Goal: Information Seeking & Learning: Understand process/instructions

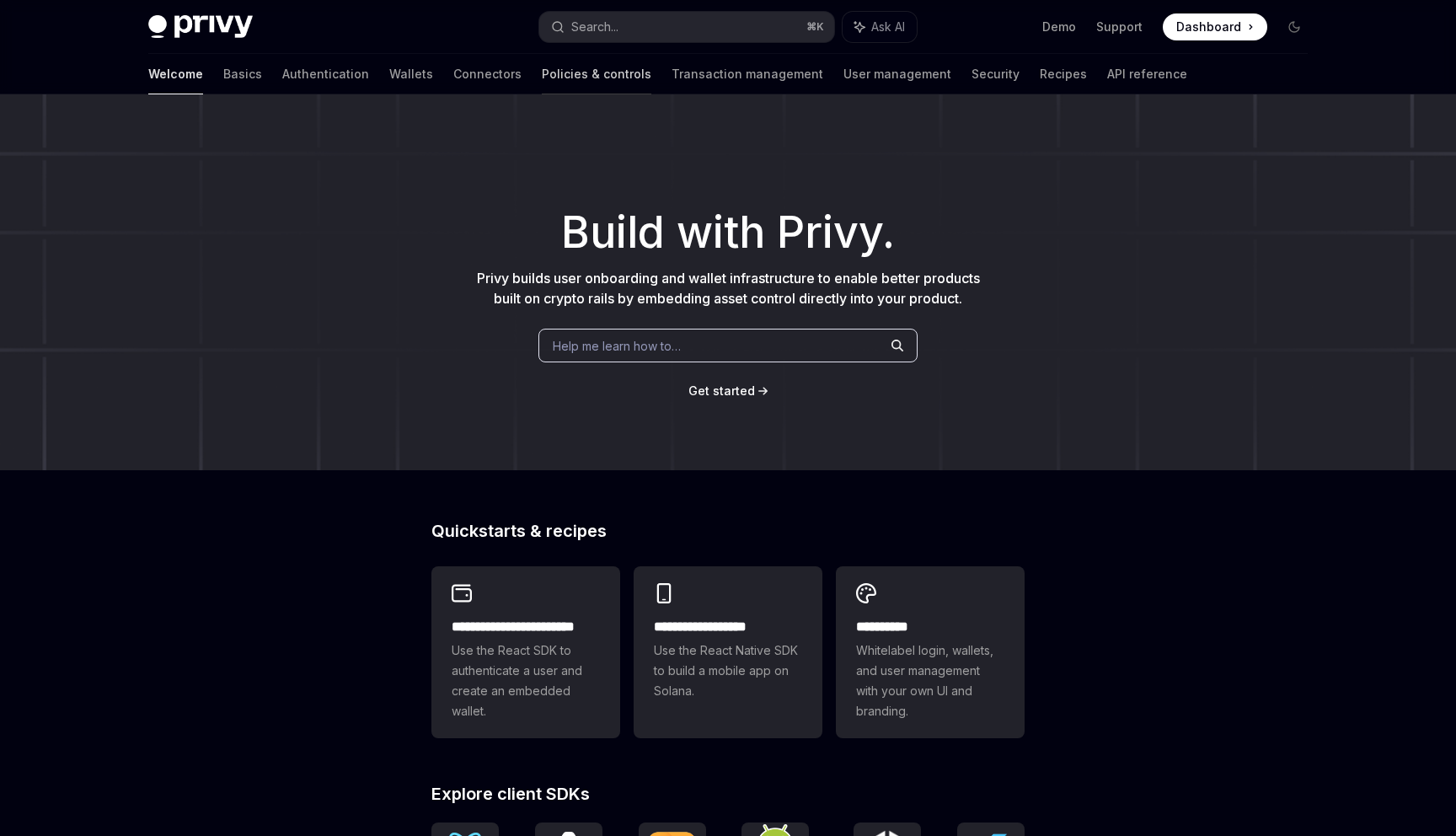
click at [542, 76] on link "Policies & controls" at bounding box center [597, 74] width 110 height 41
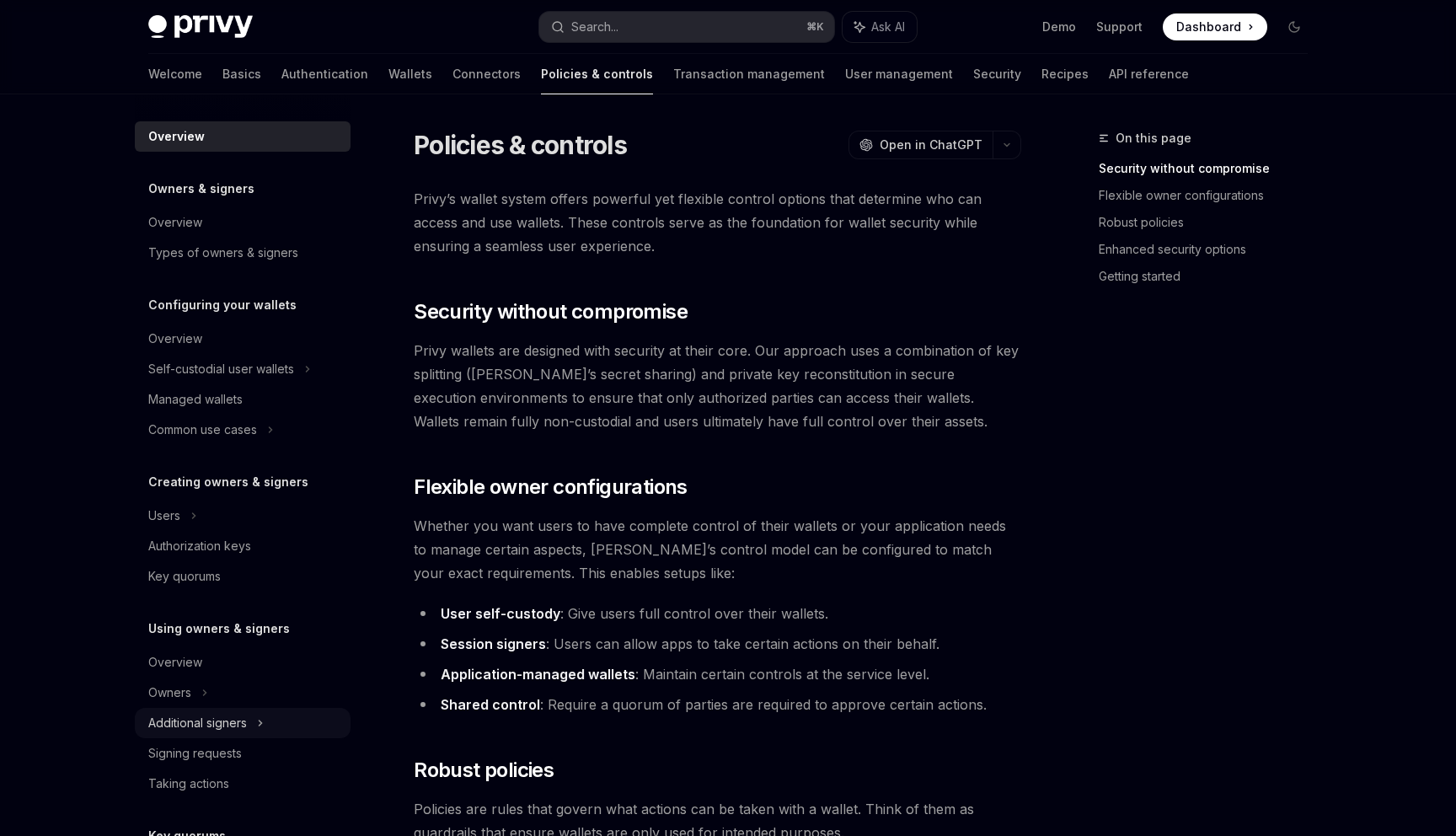
scroll to position [351, 0]
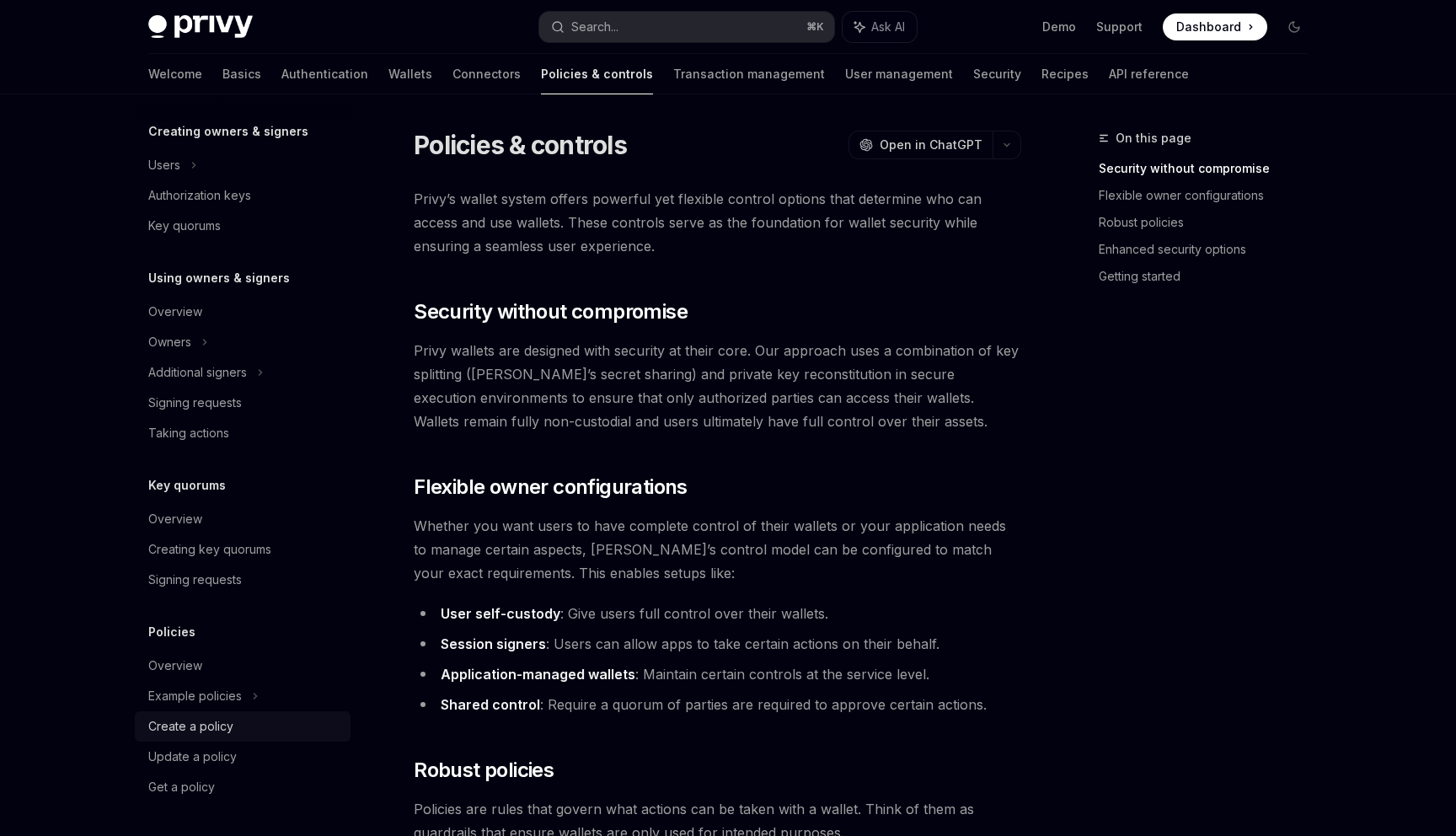
click at [176, 729] on div "Create a policy" at bounding box center [191, 726] width 85 height 20
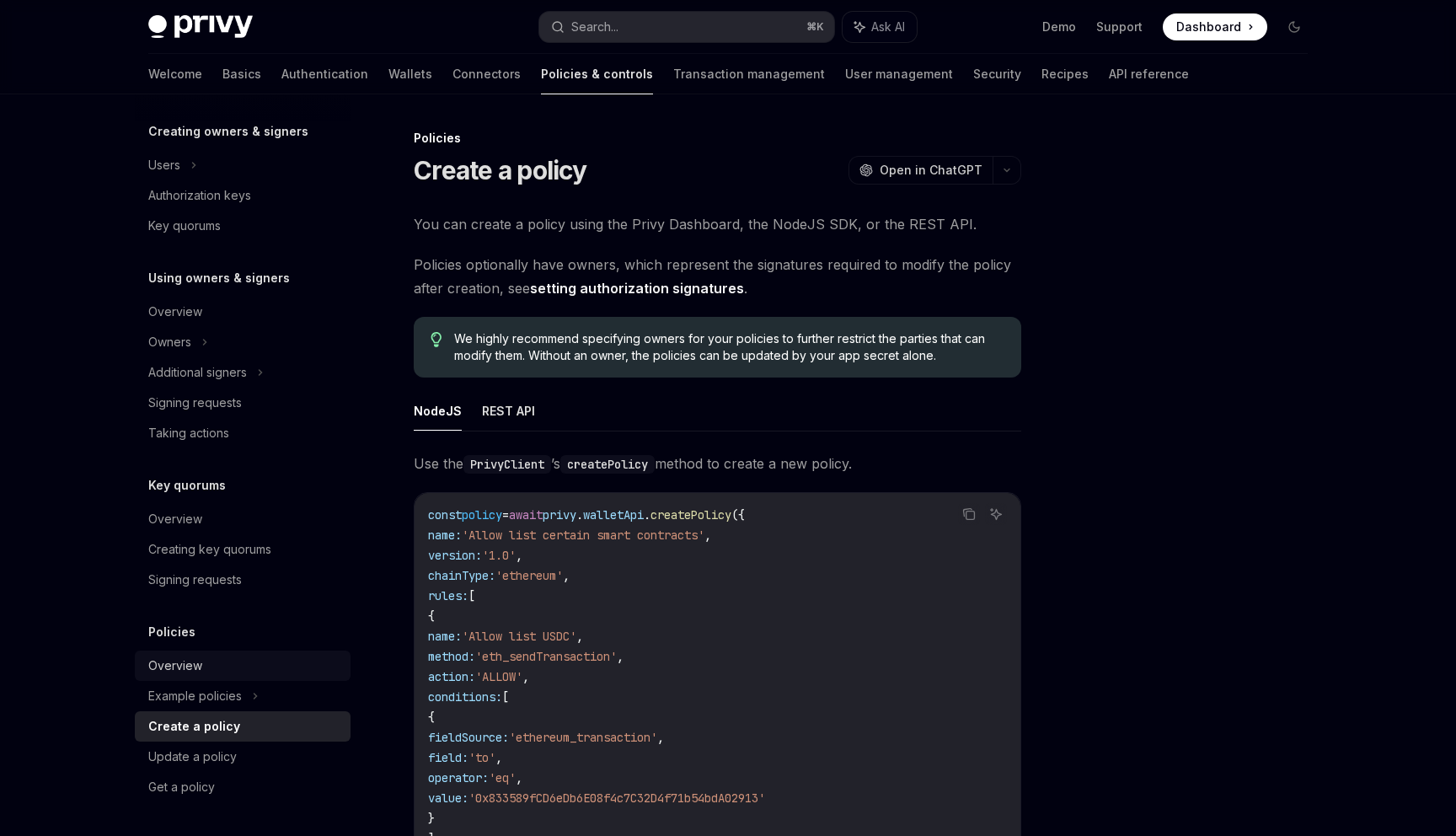
click at [221, 659] on div "Overview" at bounding box center [245, 665] width 192 height 20
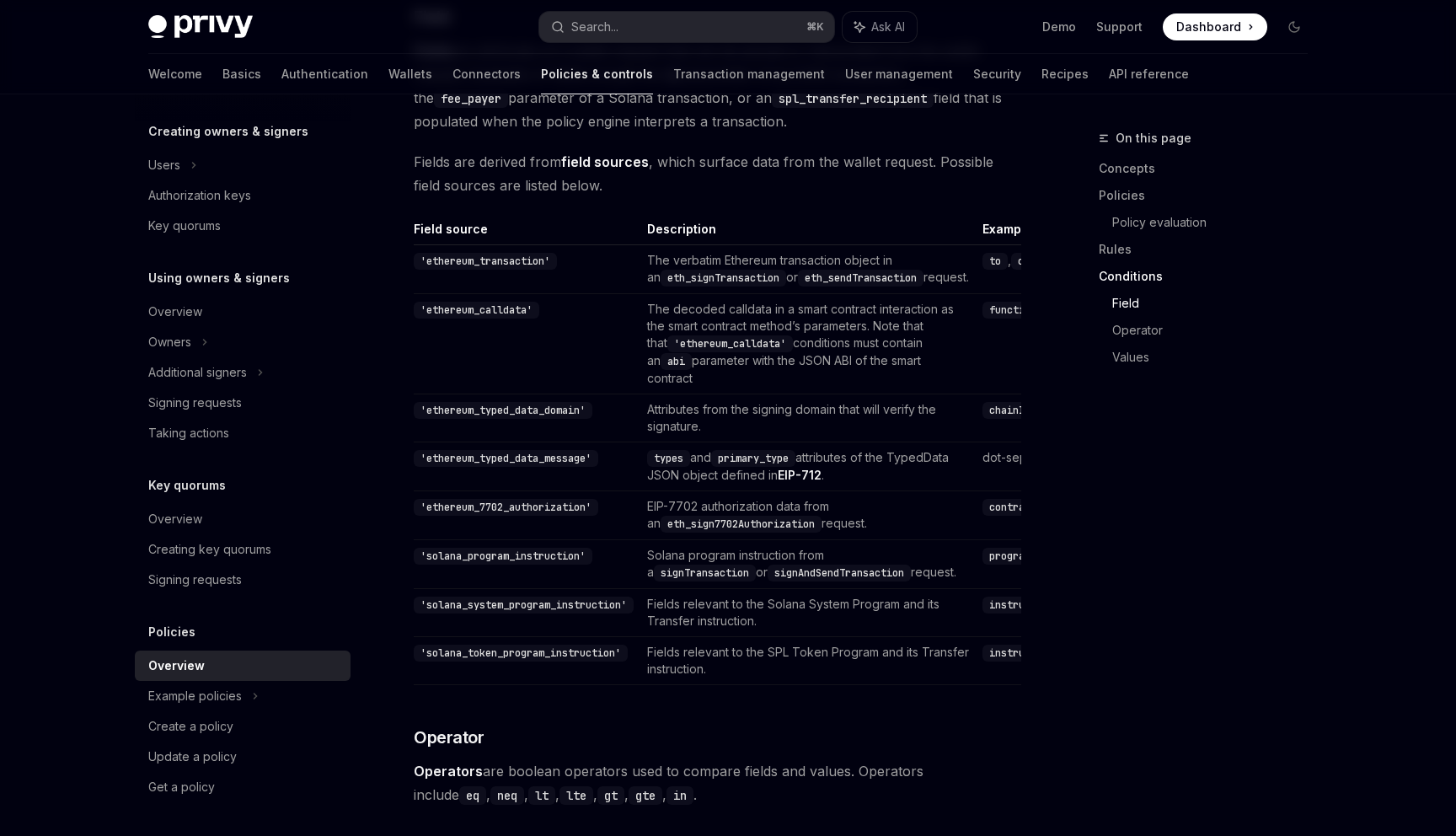
scroll to position [4402, 0]
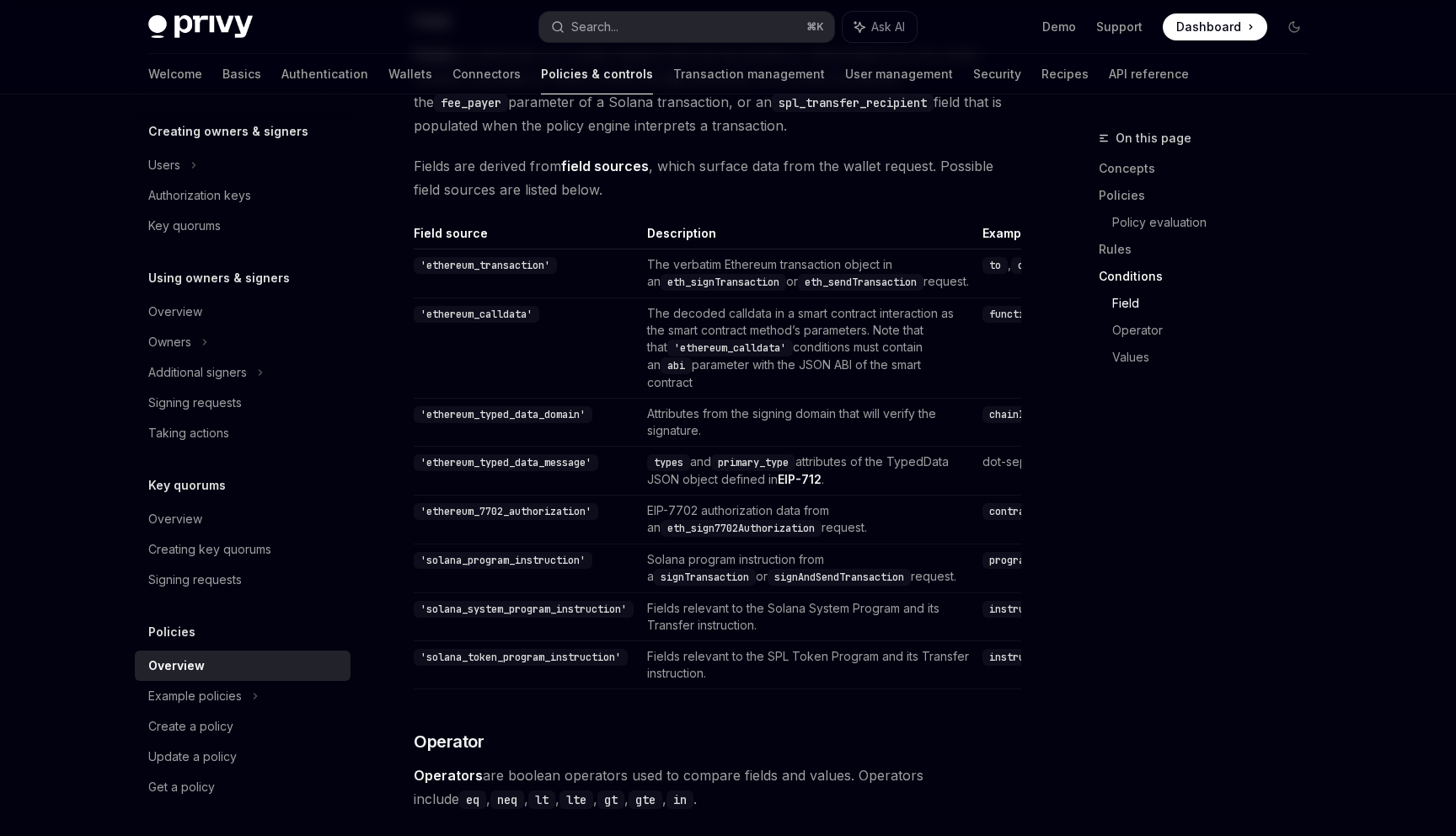
click at [983, 520] on code "contract" at bounding box center [1013, 511] width 61 height 17
copy code "contract"
click at [742, 536] on code "eth_sign7702Authorization" at bounding box center [741, 528] width 161 height 17
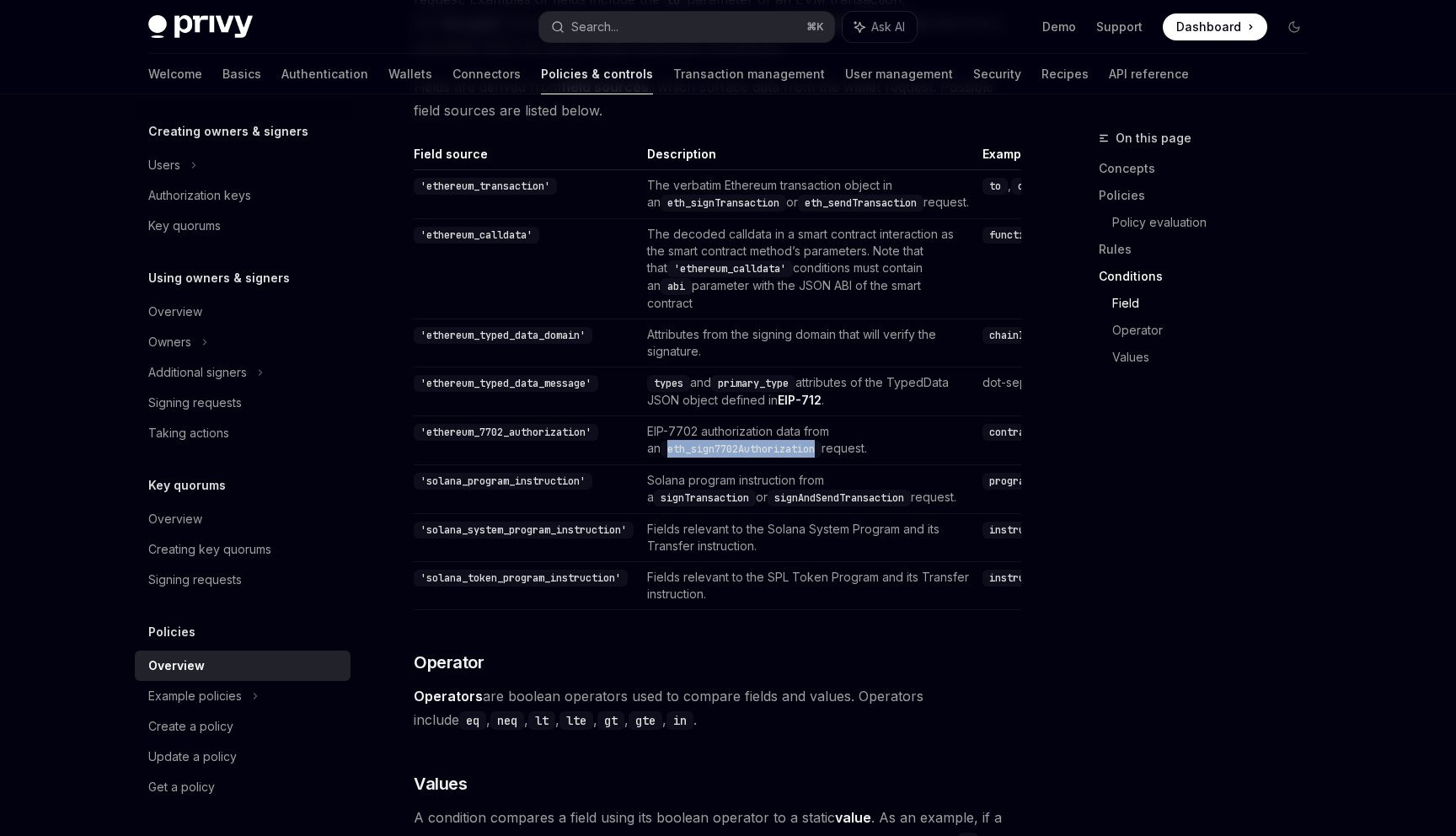
scroll to position [4689, 0]
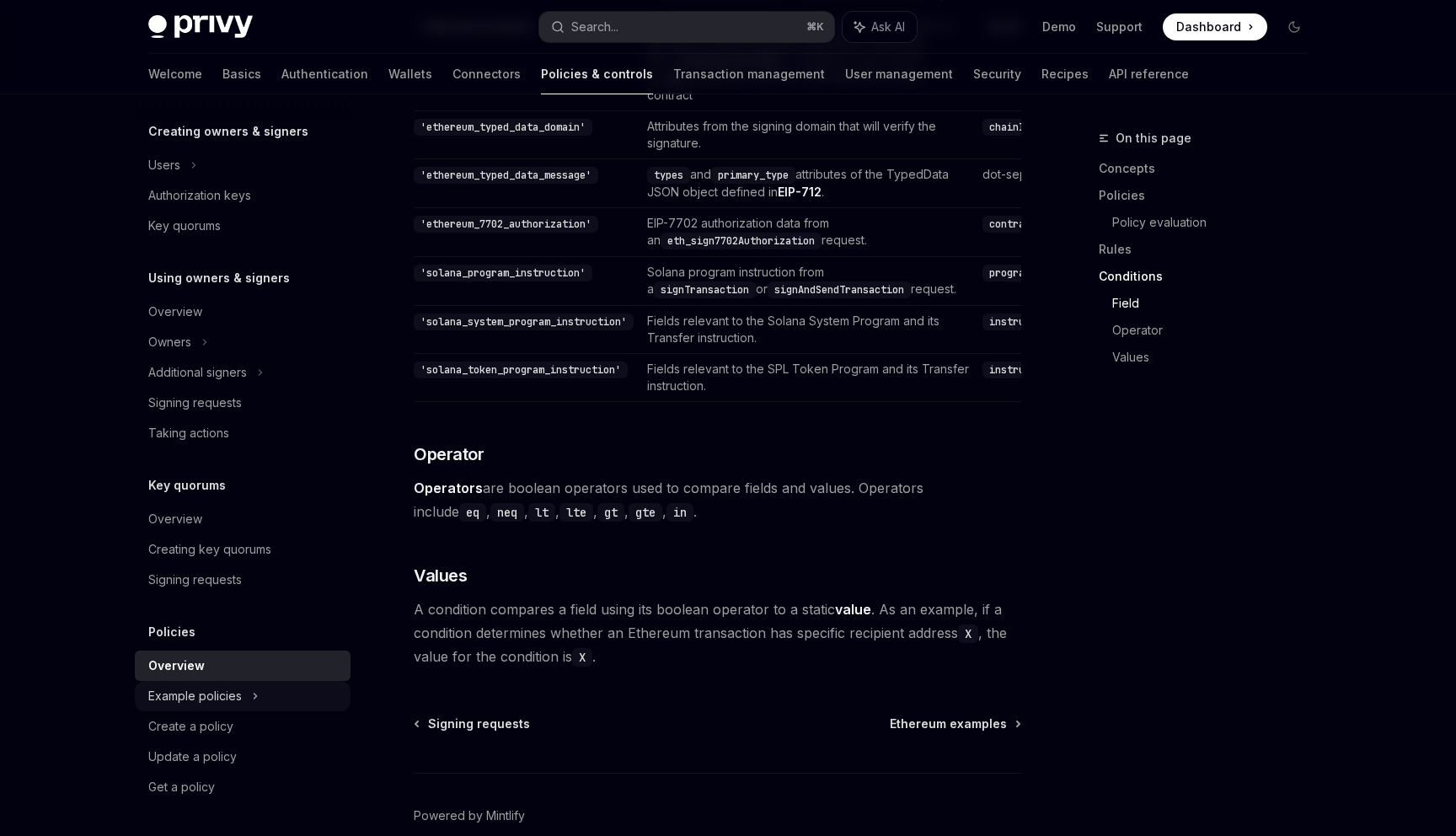
click at [213, 34] on div "Example policies" at bounding box center [243, 18] width 216 height 30
type textarea "*"
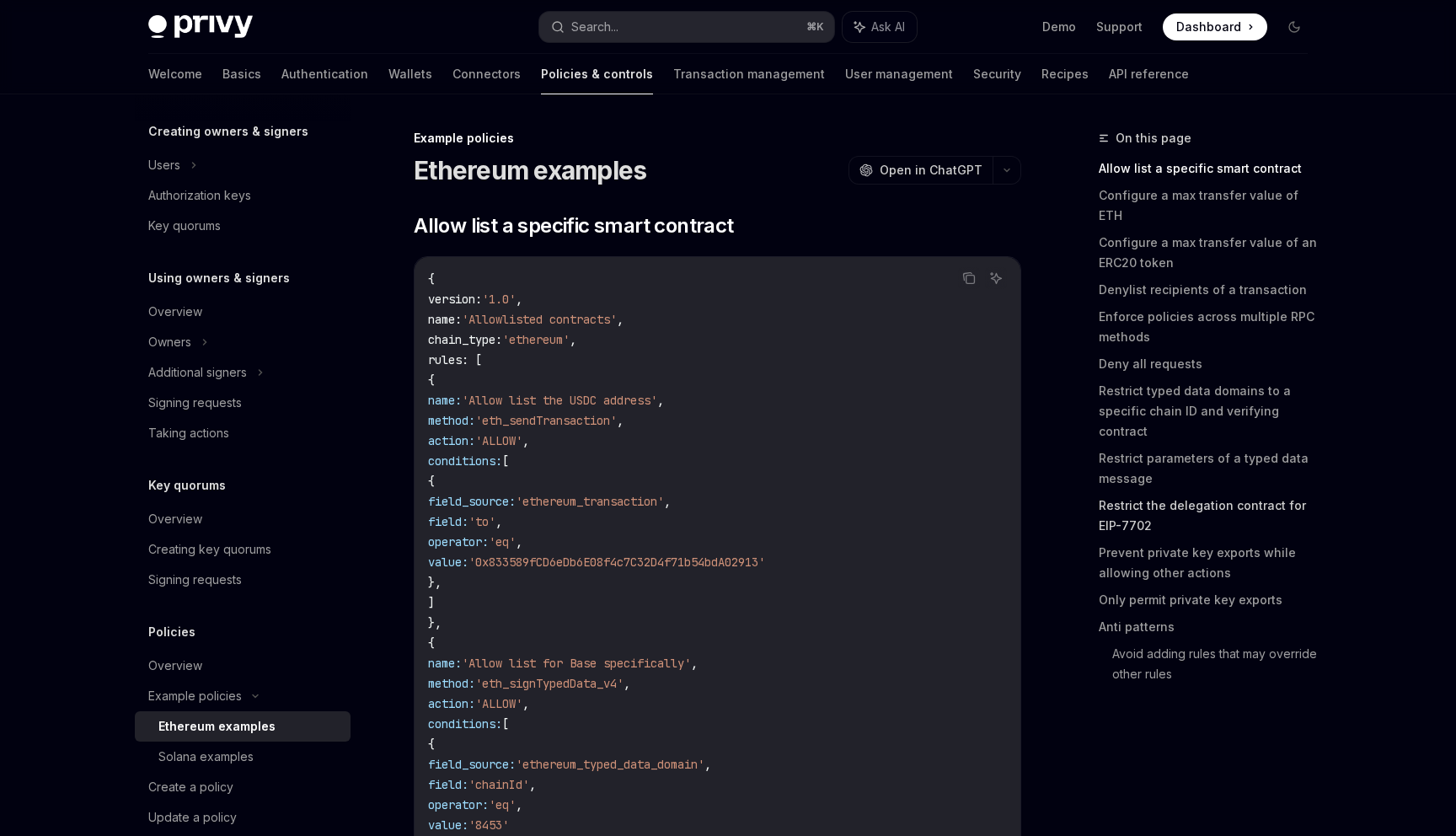
click at [1275, 492] on link "Restrict the delegation contract for EIP-7702" at bounding box center [1209, 515] width 223 height 47
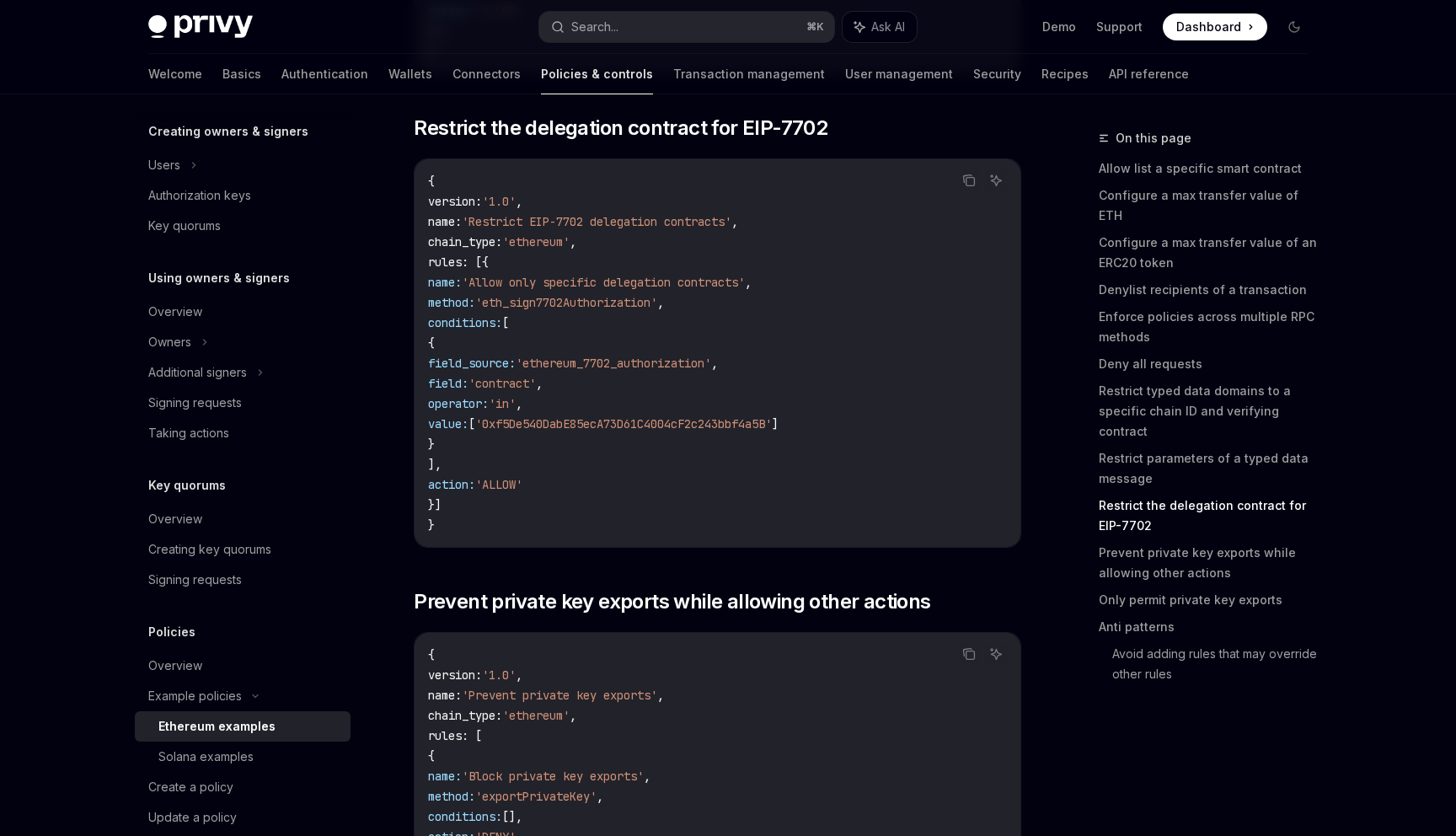
scroll to position [6189, 0]
